Goal: Find contact information: Find contact information

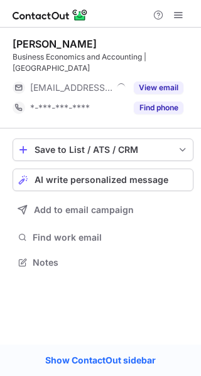
scroll to position [254, 201]
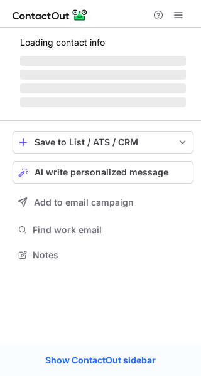
scroll to position [243, 201]
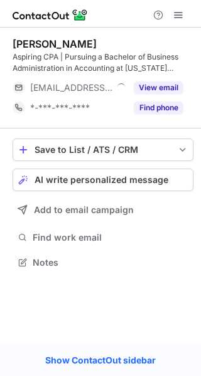
scroll to position [254, 201]
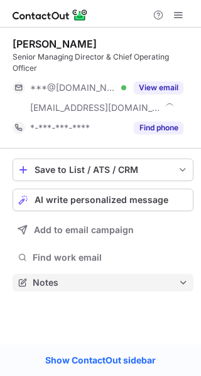
scroll to position [274, 201]
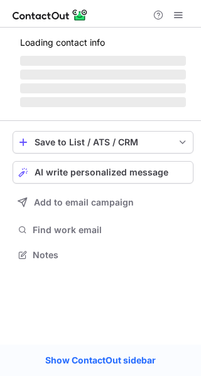
scroll to position [274, 201]
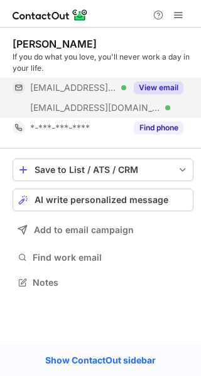
click at [150, 84] on button "View email" at bounding box center [158, 87] width 50 height 13
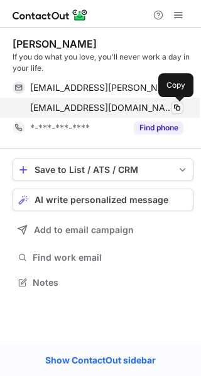
click at [180, 104] on span at bounding box center [177, 108] width 10 height 10
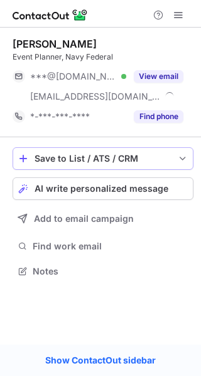
scroll to position [263, 201]
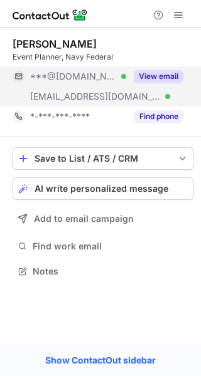
click at [164, 75] on button "View email" at bounding box center [158, 76] width 50 height 13
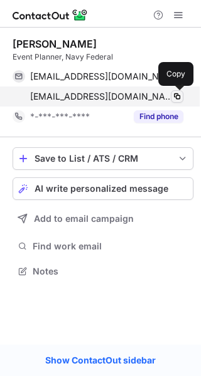
click at [179, 96] on span at bounding box center [177, 97] width 10 height 10
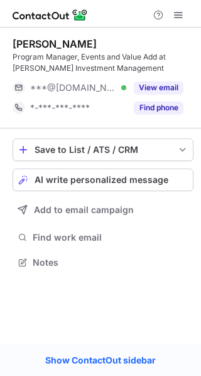
scroll to position [254, 201]
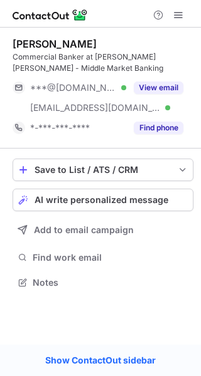
scroll to position [274, 201]
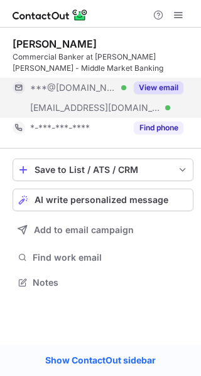
click at [157, 86] on button "View email" at bounding box center [158, 87] width 50 height 13
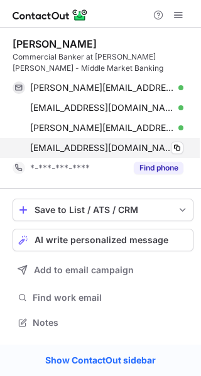
scroll to position [314, 201]
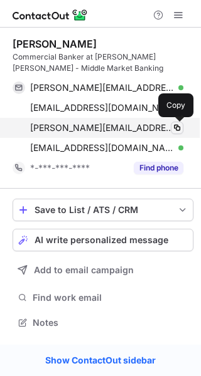
click at [177, 128] on span at bounding box center [177, 128] width 10 height 10
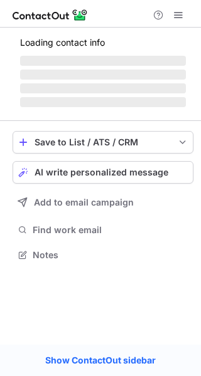
scroll to position [243, 201]
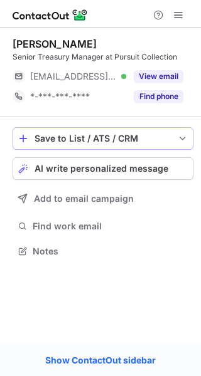
scroll to position [243, 201]
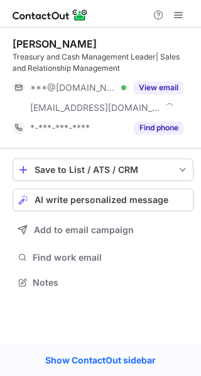
scroll to position [274, 201]
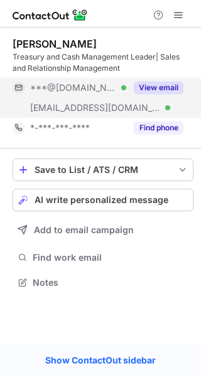
click at [168, 93] on button "View email" at bounding box center [158, 87] width 50 height 13
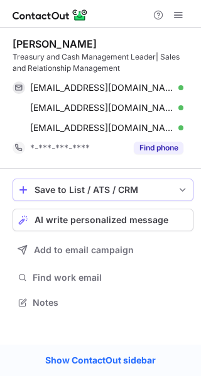
scroll to position [294, 201]
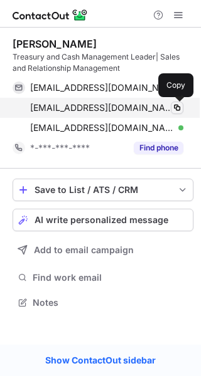
click at [175, 105] on span at bounding box center [177, 108] width 10 height 10
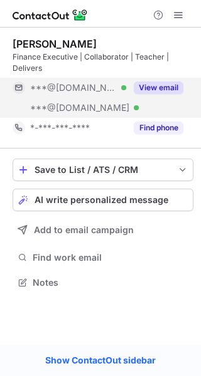
scroll to position [274, 201]
